Goal: Transaction & Acquisition: Download file/media

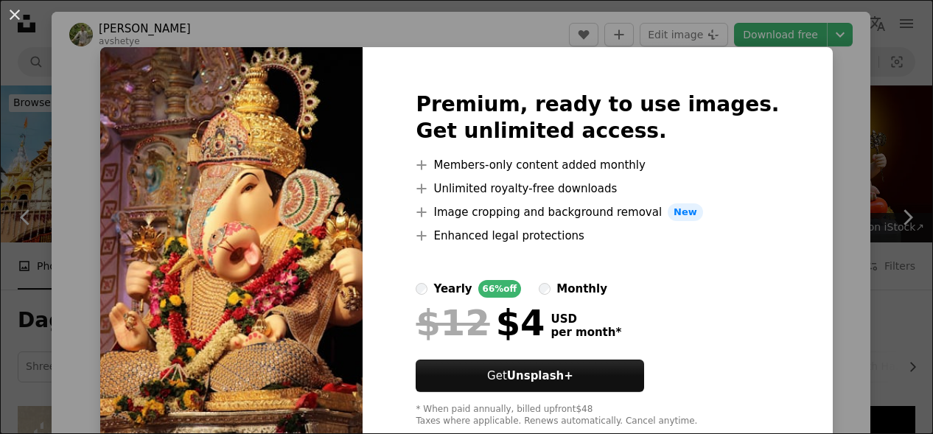
scroll to position [368, 0]
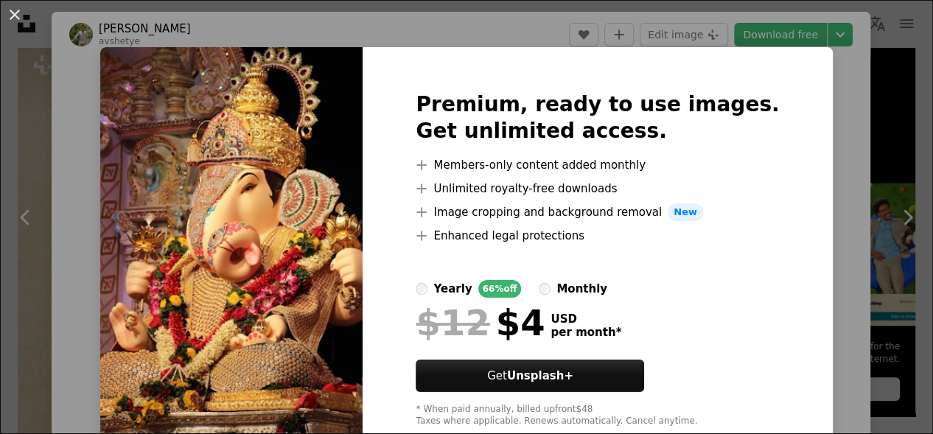
click at [864, 220] on div "An X shape Premium, ready to use images. Get unlimited access. A plus sign Memb…" at bounding box center [466, 217] width 933 height 434
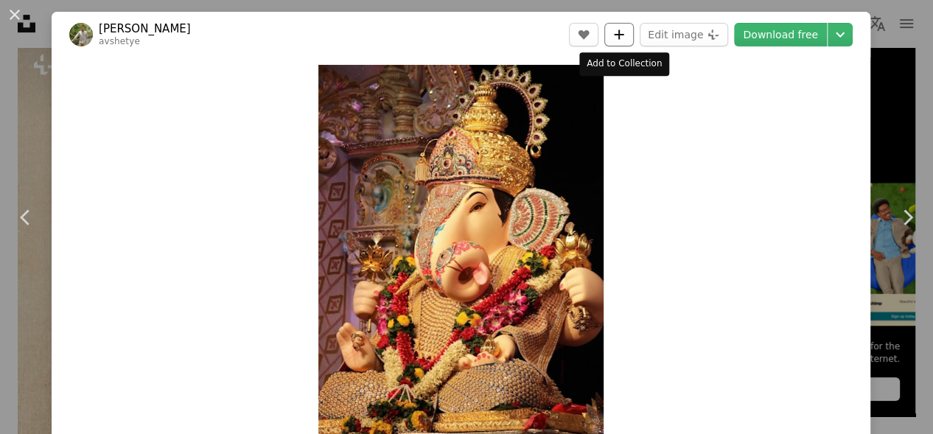
click at [616, 33] on icon "A plus sign" at bounding box center [619, 35] width 12 height 12
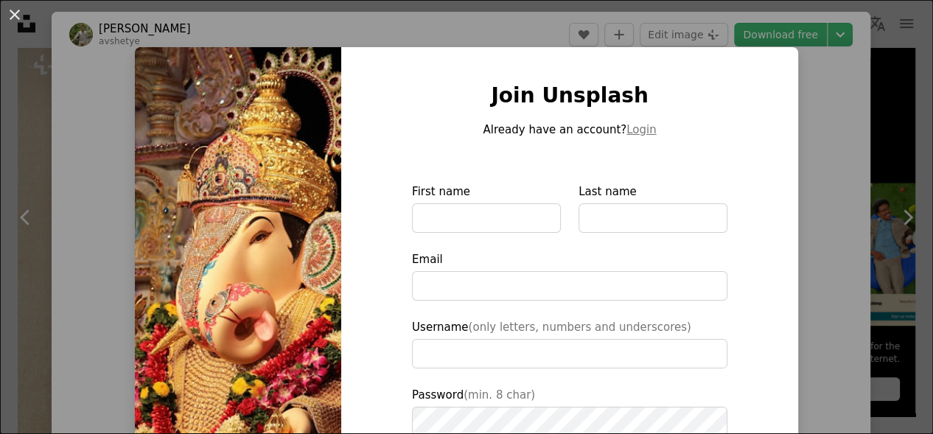
click at [888, 166] on div "An X shape Join Unsplash Already have an account? Login First name Last name Em…" at bounding box center [466, 217] width 933 height 434
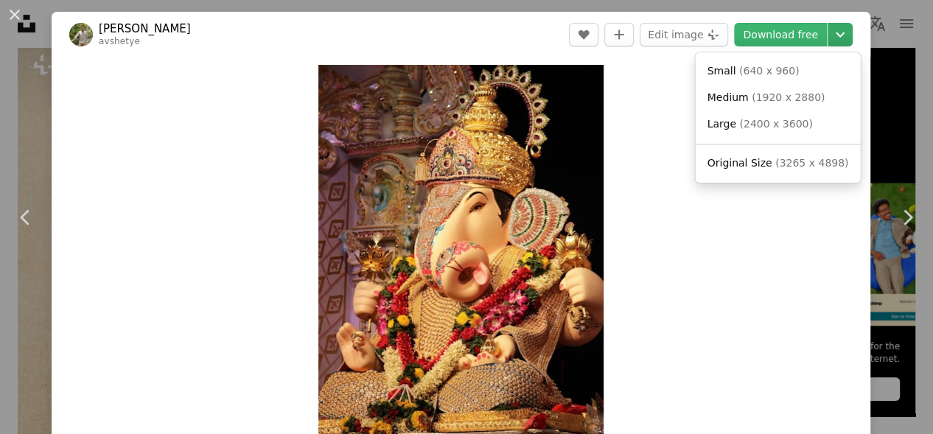
click at [836, 30] on icon "Chevron down" at bounding box center [840, 35] width 24 height 18
click at [751, 103] on span "( 1920 x 2880 )" at bounding box center [787, 97] width 73 height 12
